Goal: Task Accomplishment & Management: Use online tool/utility

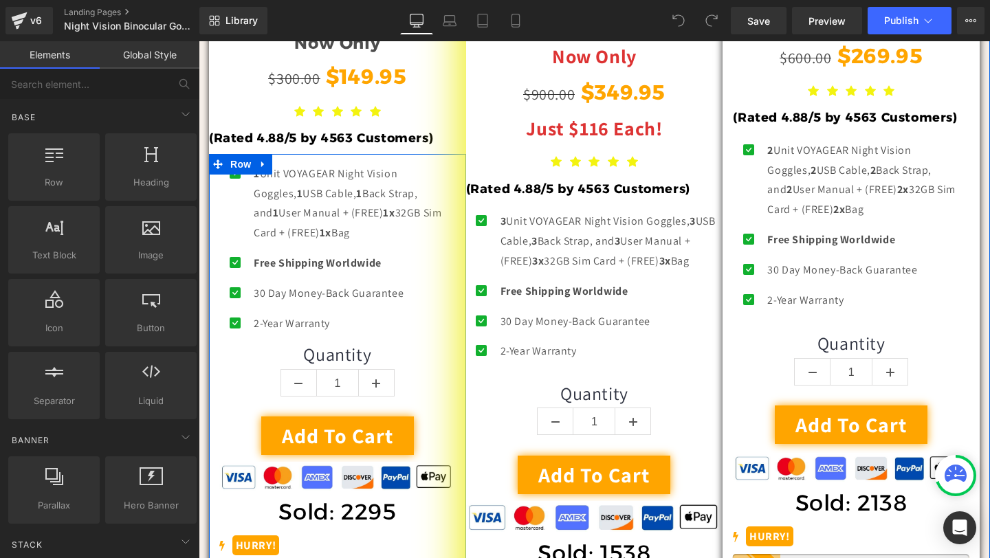
scroll to position [5167, 0]
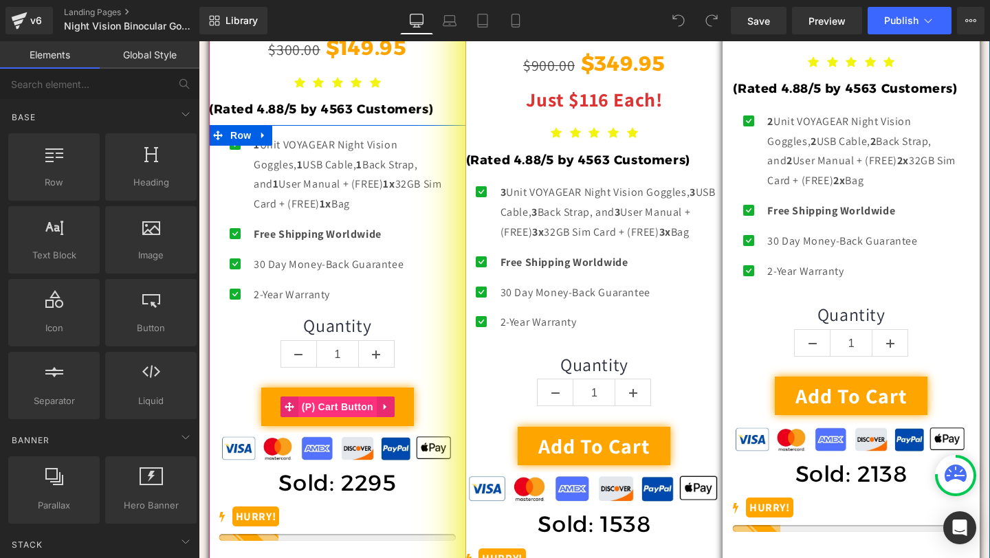
click at [337, 403] on span "(P) Cart Button" at bounding box center [337, 407] width 78 height 21
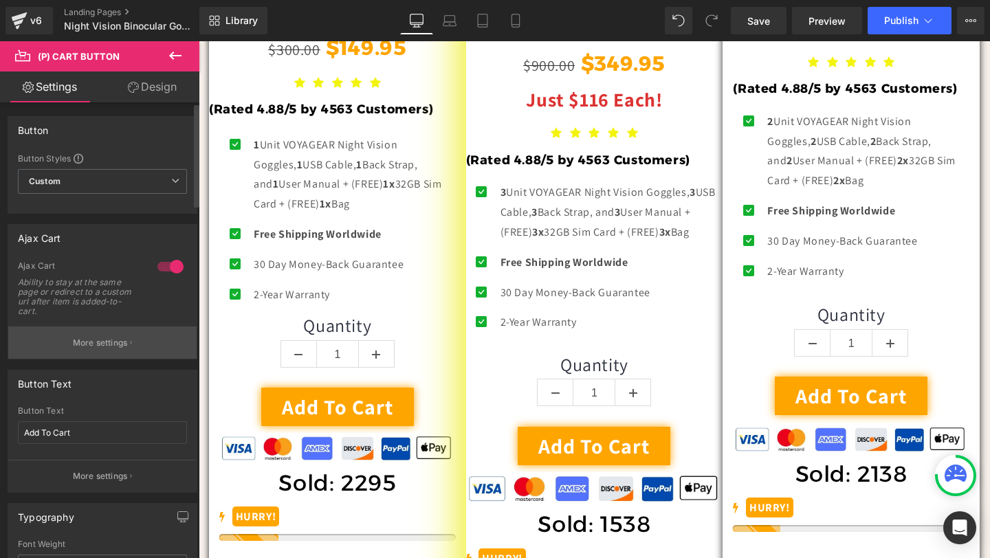
click at [123, 339] on p "More settings" at bounding box center [100, 343] width 55 height 12
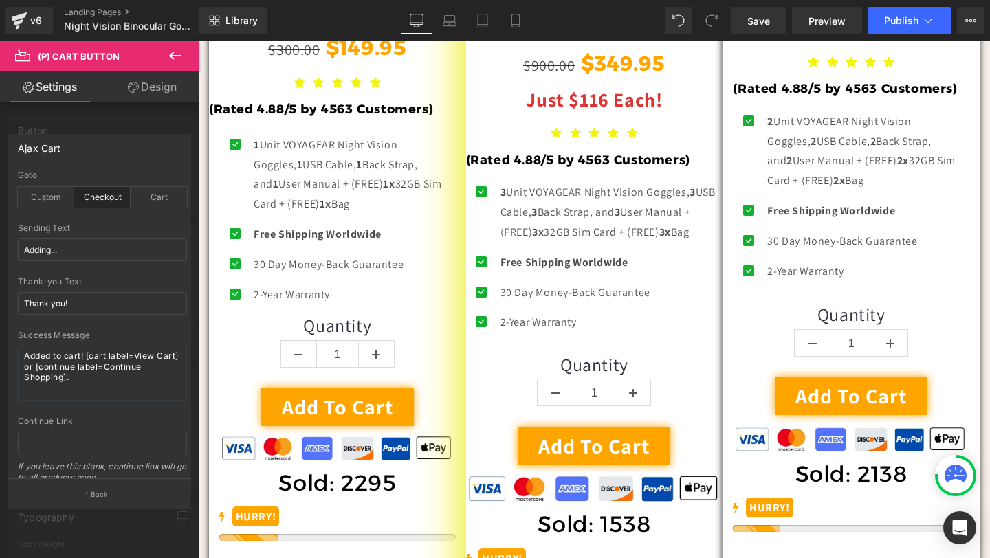
scroll to position [0, 0]
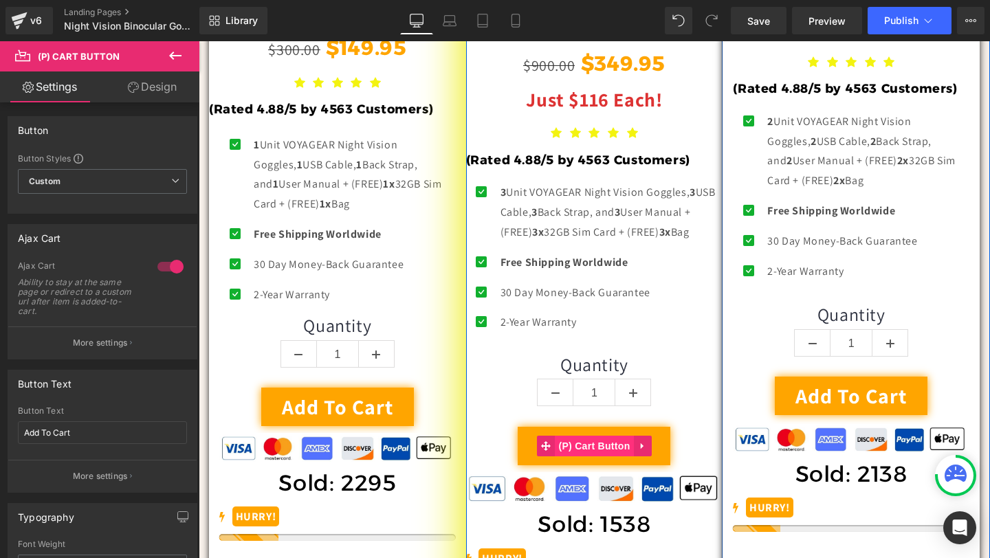
scroll to position [0, 688]
click at [595, 457] on span "(P) Cart Button" at bounding box center [594, 447] width 78 height 21
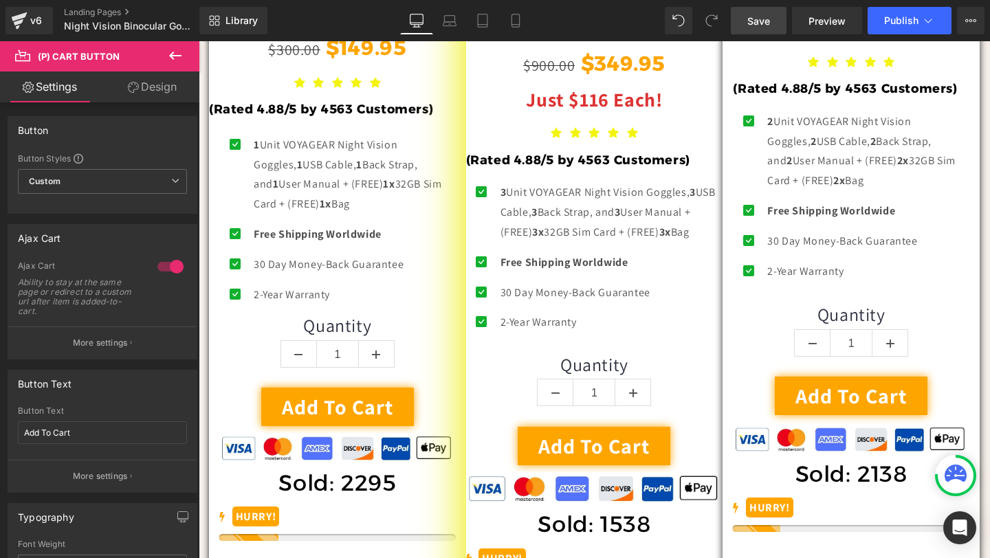
click at [768, 22] on span "Save" at bounding box center [758, 21] width 23 height 14
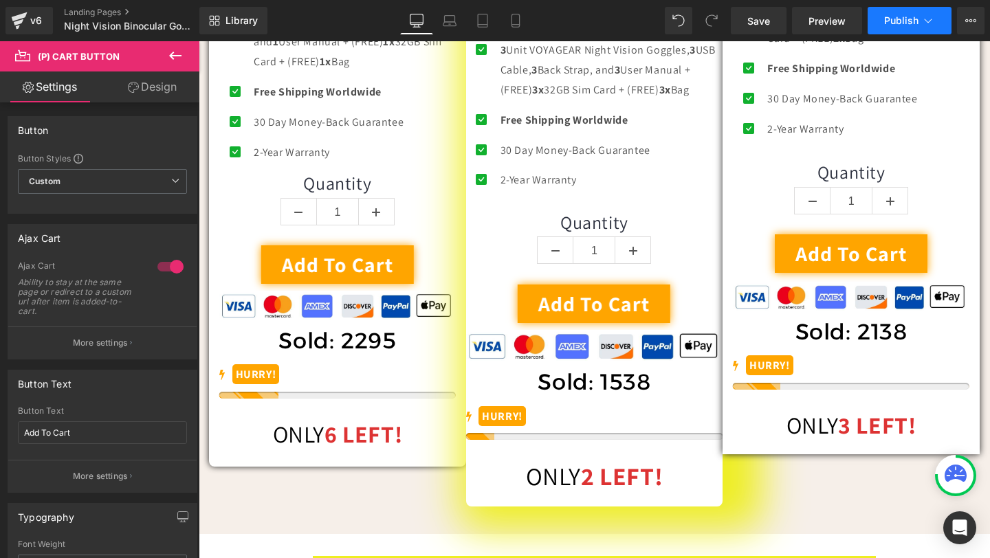
click at [881, 23] on button "Publish" at bounding box center [910, 20] width 84 height 27
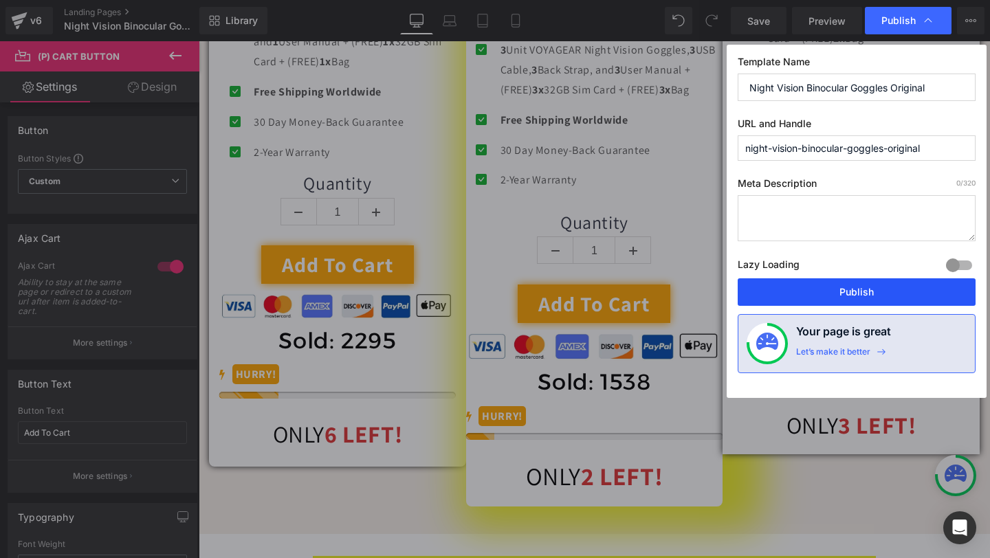
click at [777, 292] on button "Publish" at bounding box center [857, 291] width 238 height 27
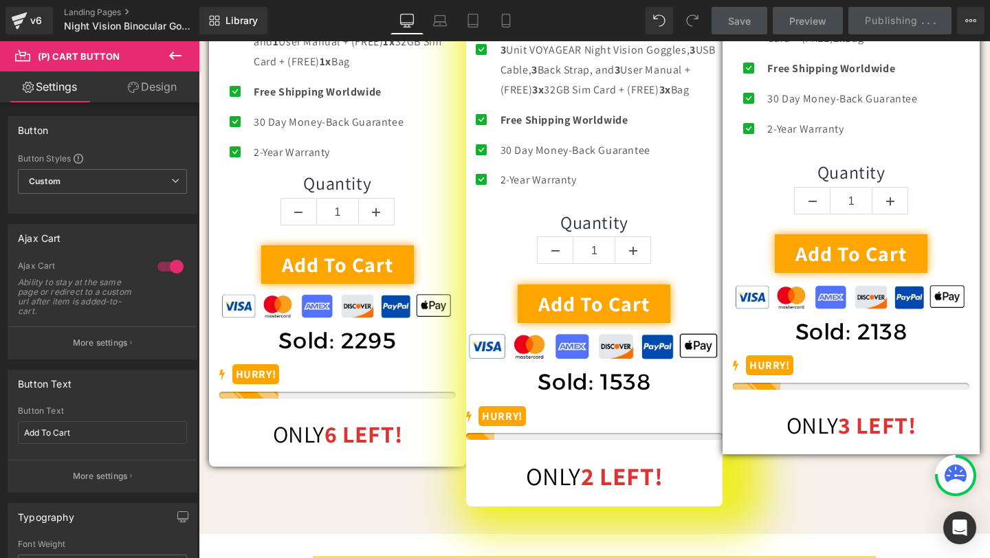
scroll to position [0, 1376]
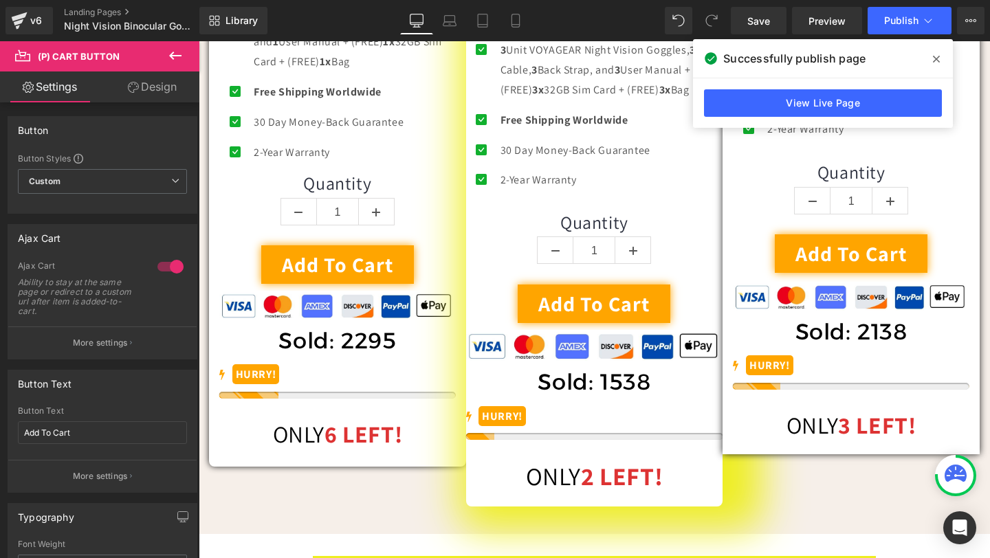
click at [932, 57] on span at bounding box center [936, 59] width 22 height 22
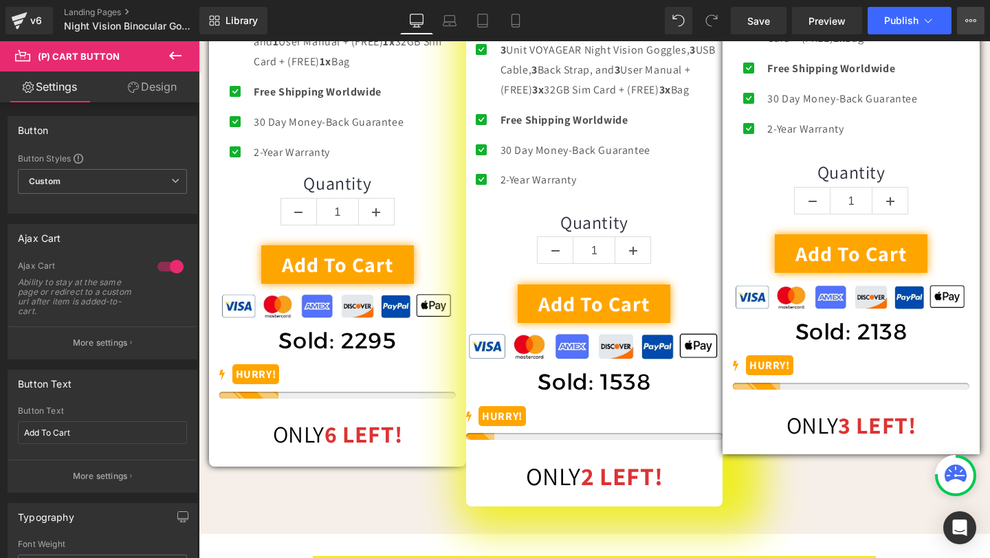
click at [971, 16] on icon at bounding box center [970, 20] width 11 height 11
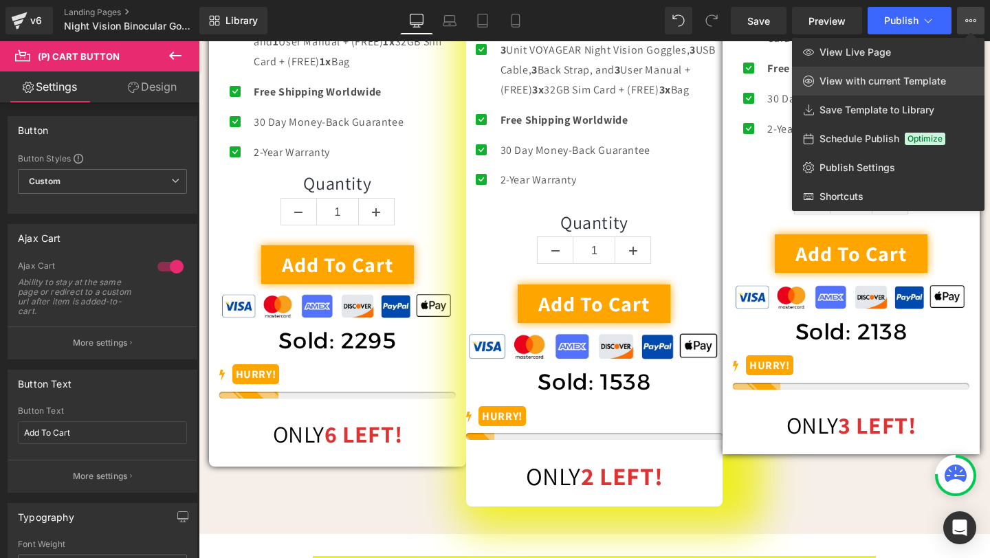
scroll to position [0, 688]
click at [851, 45] on link "View Live Page" at bounding box center [888, 52] width 192 height 29
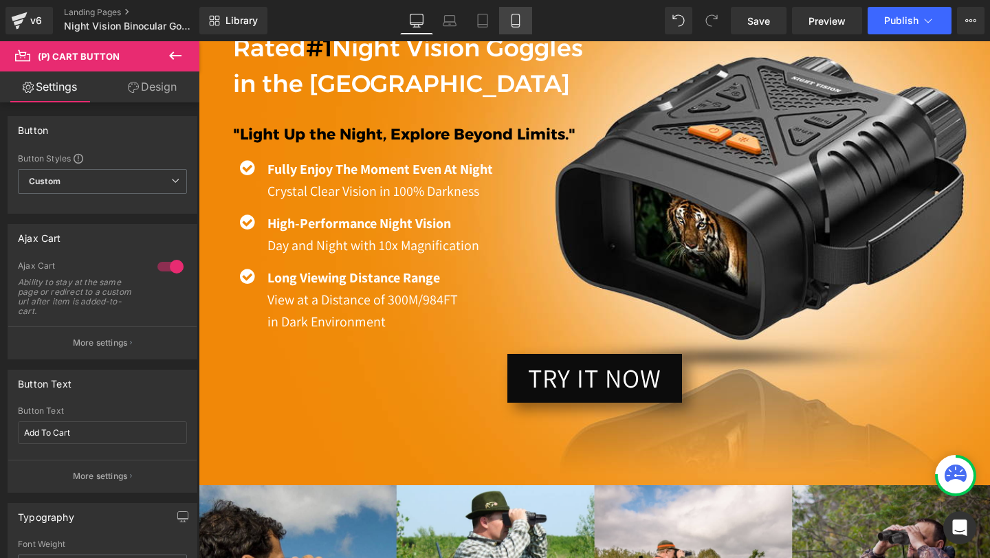
scroll to position [0, 0]
